Goal: Information Seeking & Learning: Learn about a topic

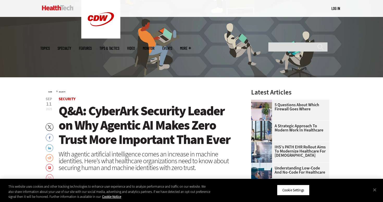
scroll to position [190, 0]
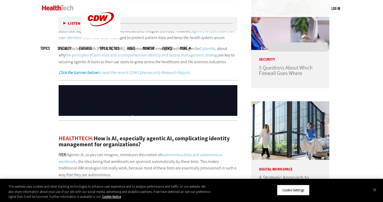
scroll to position [370, 0]
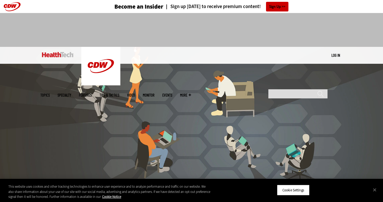
click at [178, 90] on img at bounding box center [191, 113] width 383 height 133
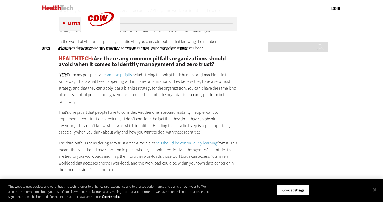
scroll to position [993, 0]
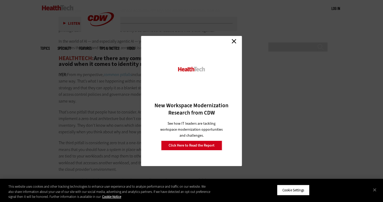
click at [232, 41] on link "Close" at bounding box center [234, 41] width 8 height 8
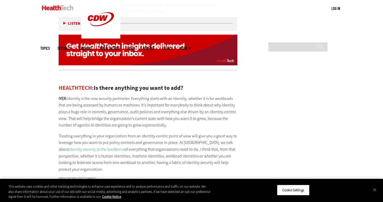
scroll to position [1174, 0]
